Goal: Navigation & Orientation: Find specific page/section

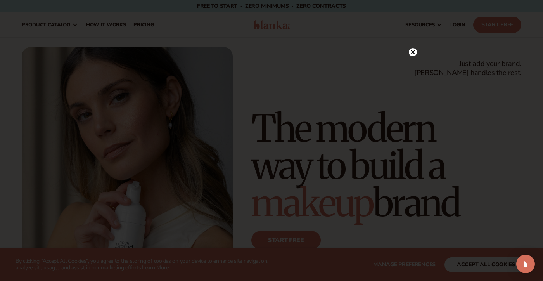
click at [412, 54] on circle at bounding box center [413, 52] width 8 height 8
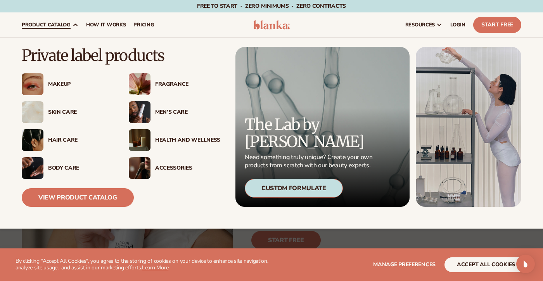
click at [62, 112] on div "Skin Care" at bounding box center [80, 112] width 65 height 7
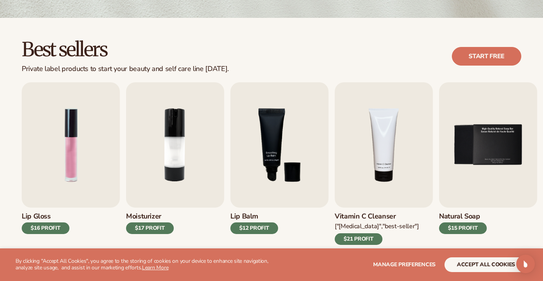
scroll to position [191, 0]
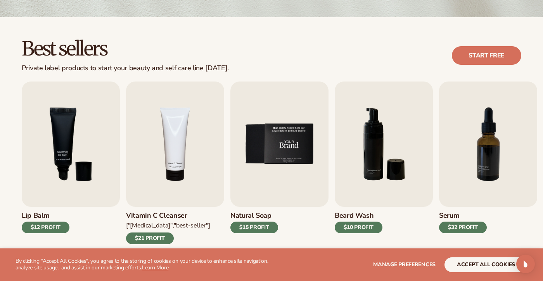
click at [267, 142] on img "5 / 9" at bounding box center [279, 143] width 98 height 125
click at [283, 162] on img "5 / 9" at bounding box center [279, 143] width 98 height 125
click at [282, 143] on img "5 / 9" at bounding box center [279, 143] width 98 height 125
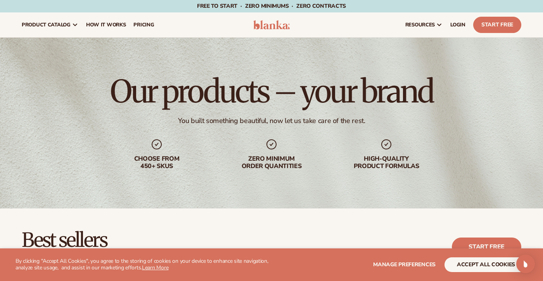
scroll to position [0, 0]
click at [282, 28] on img at bounding box center [271, 24] width 36 height 9
